Goal: Check status

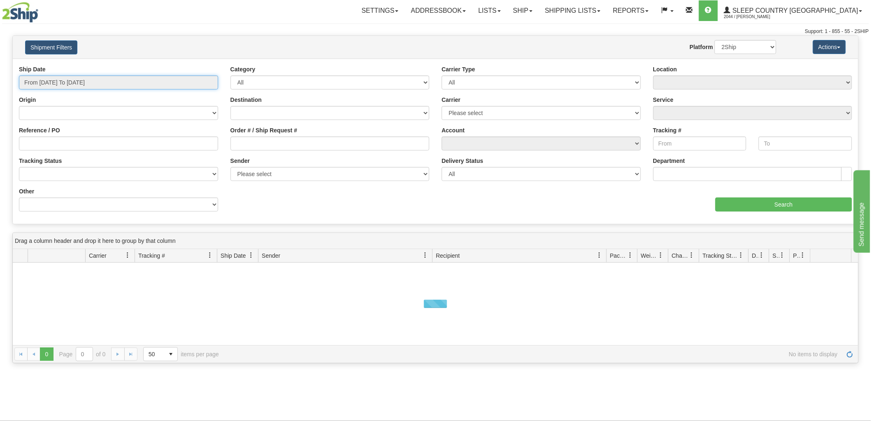
click at [91, 76] on input "From [DATE] To [DATE]" at bounding box center [118, 82] width 199 height 14
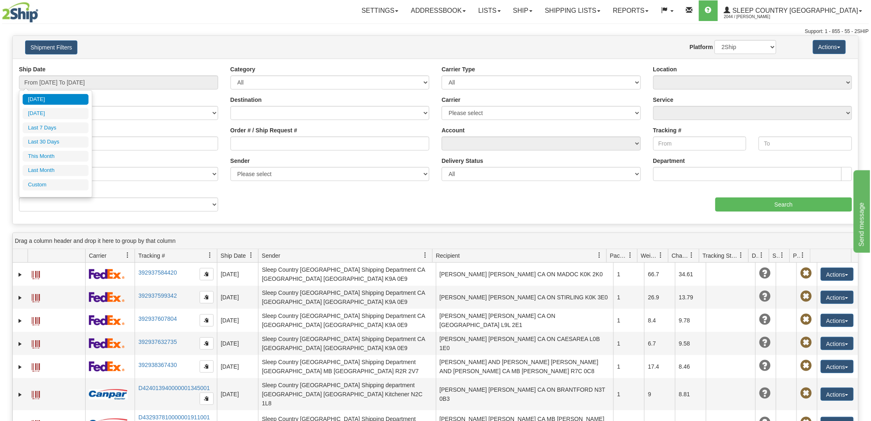
click at [47, 145] on li "Last 30 Days" at bounding box center [56, 141] width 66 height 11
type input "From [DATE] To [DATE]"
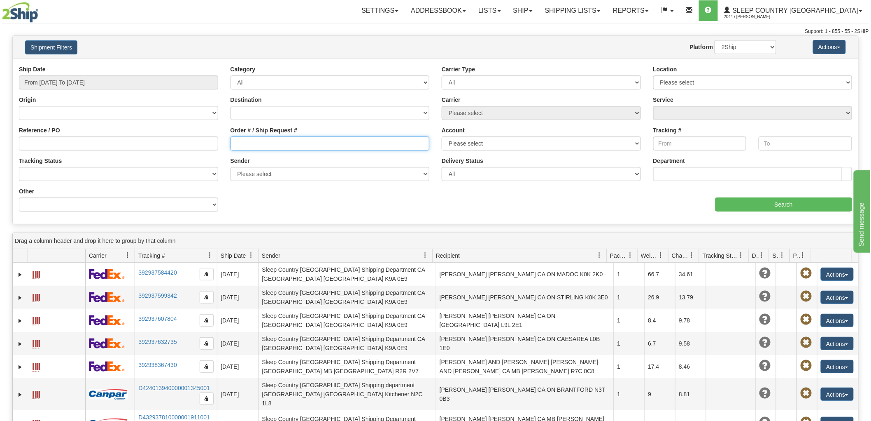
click at [360, 143] on input "Order # / Ship Request #" at bounding box center [330, 143] width 199 height 14
paste input "9002I054817"
type input "9002I054817"
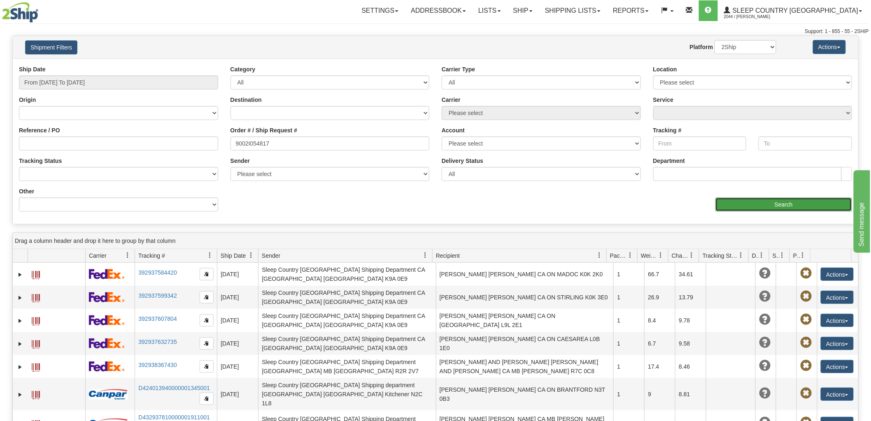
click at [736, 207] on input "Search" at bounding box center [784, 204] width 137 height 14
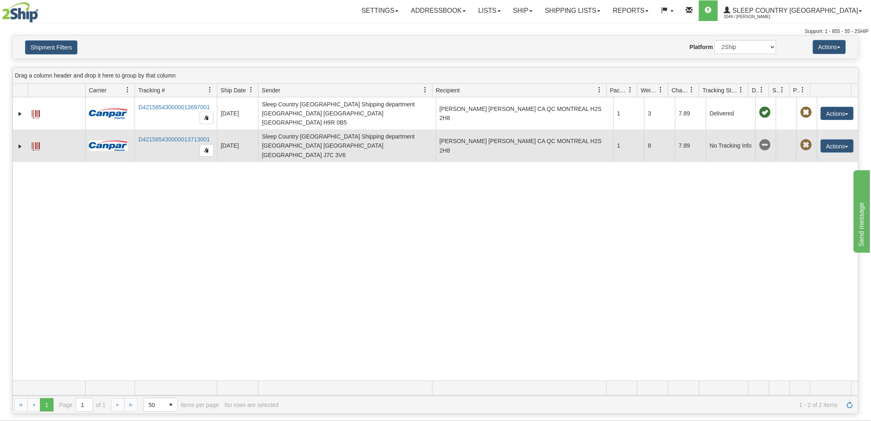
click at [36, 142] on span at bounding box center [36, 146] width 8 height 8
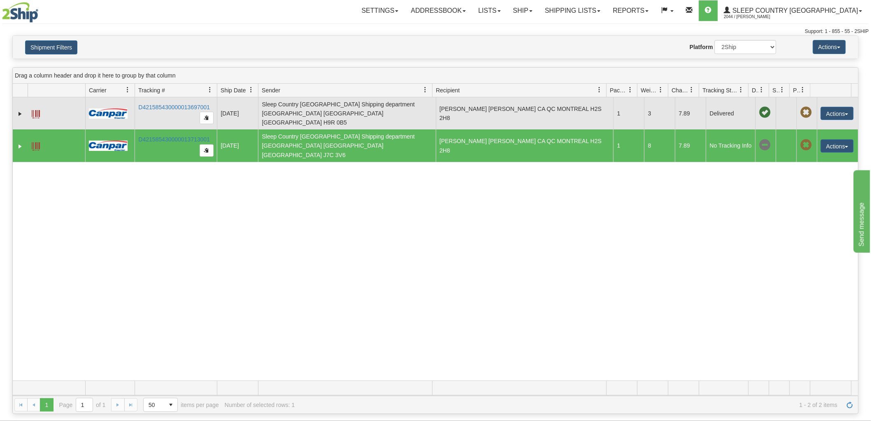
click at [35, 113] on span at bounding box center [36, 114] width 8 height 8
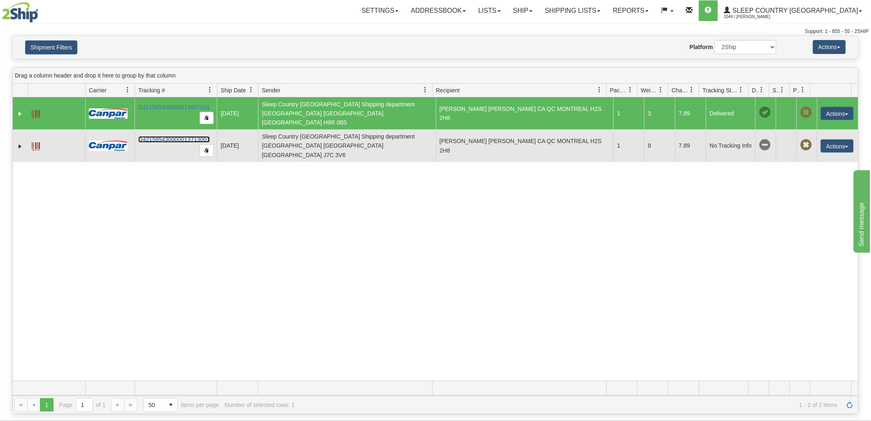
click at [161, 136] on link "D421585430000013713001" at bounding box center [174, 139] width 72 height 7
